Goal: Find specific page/section: Find specific page/section

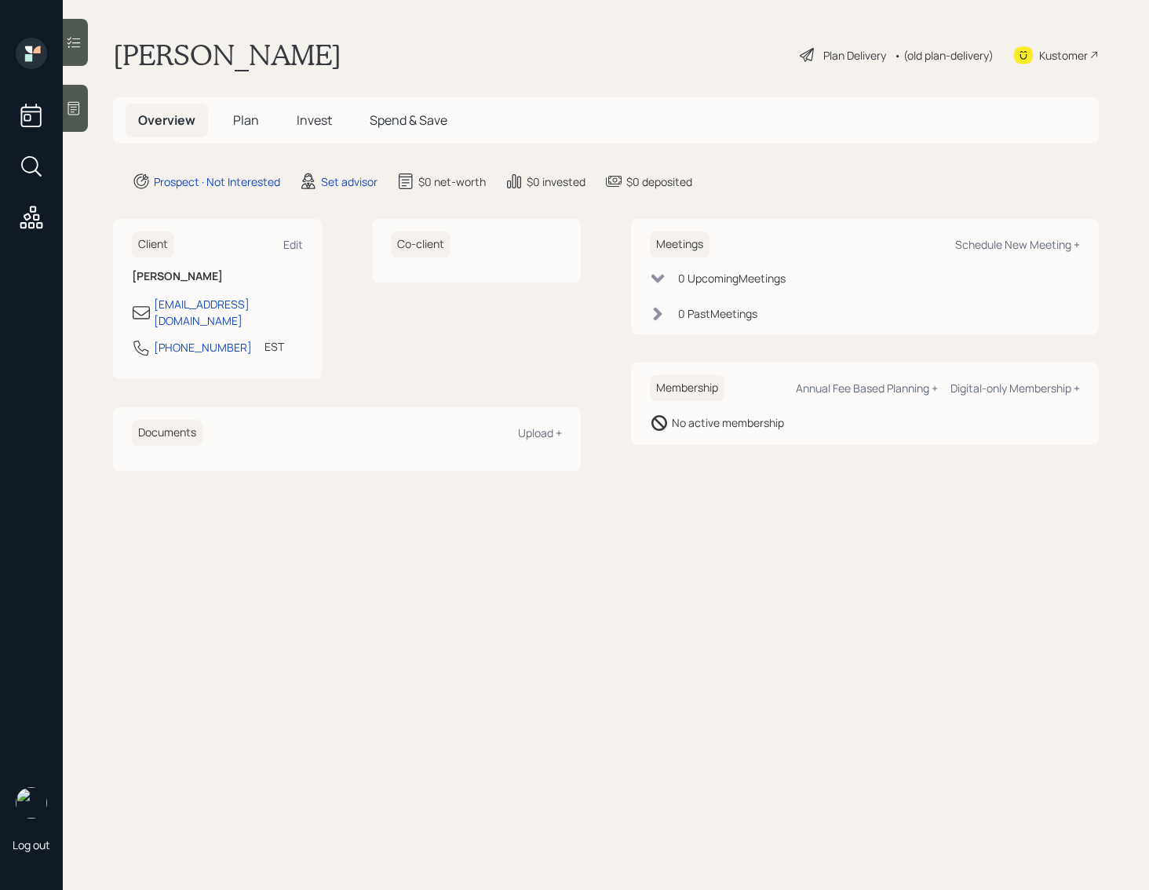
click at [75, 113] on icon at bounding box center [74, 108] width 16 height 16
